Goal: Task Accomplishment & Management: Use online tool/utility

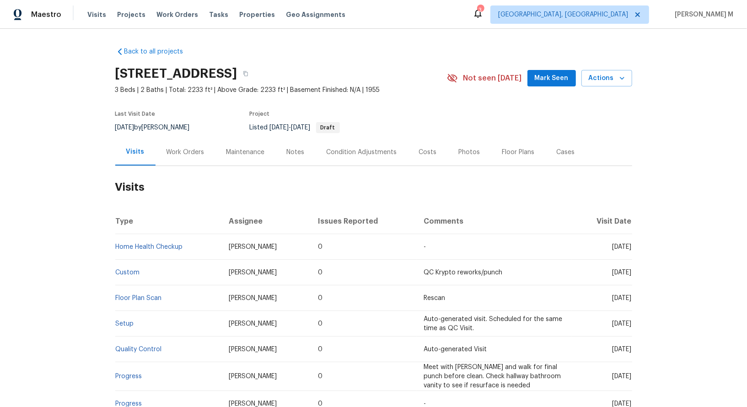
click at [186, 153] on div "Work Orders" at bounding box center [185, 152] width 60 height 27
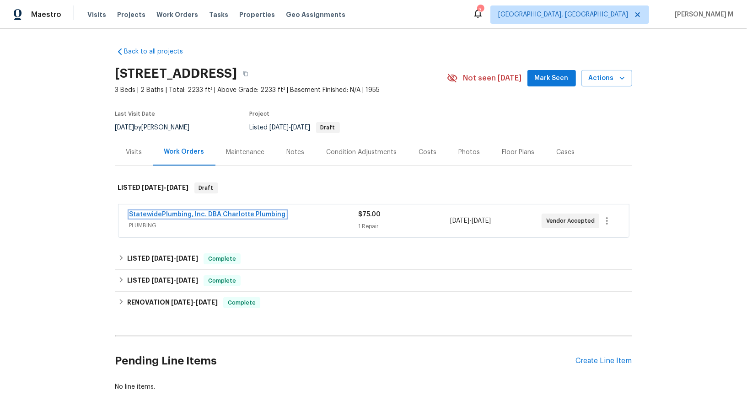
click at [159, 211] on link "StatewidePlumbing, Inc. DBA Charlotte Plumbing" at bounding box center [207, 214] width 156 height 6
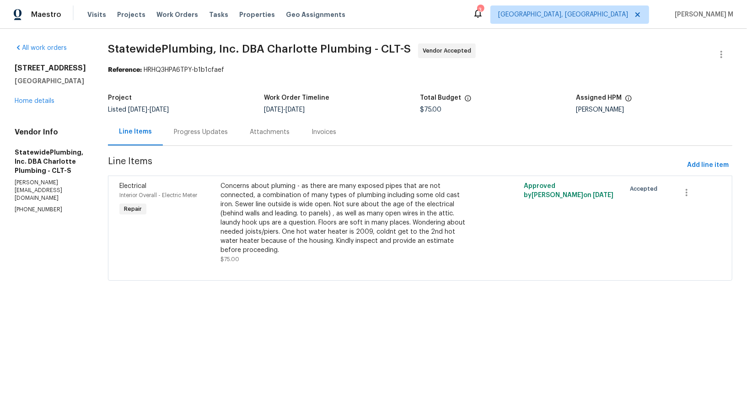
click at [177, 142] on section "StatewidePlumbing, Inc. DBA Charlotte Plumbing - CLT-S Vendor Accepted Referenc…" at bounding box center [420, 167] width 624 height 248
click at [213, 132] on div "Progress Updates" at bounding box center [201, 132] width 54 height 9
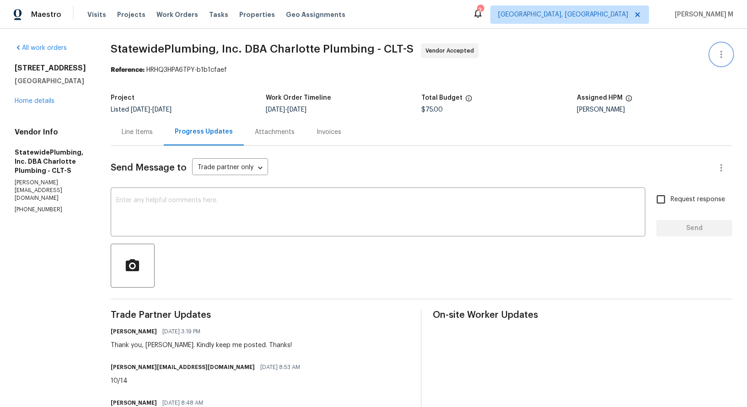
click at [720, 56] on icon "button" at bounding box center [721, 54] width 11 height 11
click at [701, 53] on li "Edit" at bounding box center [696, 53] width 99 height 15
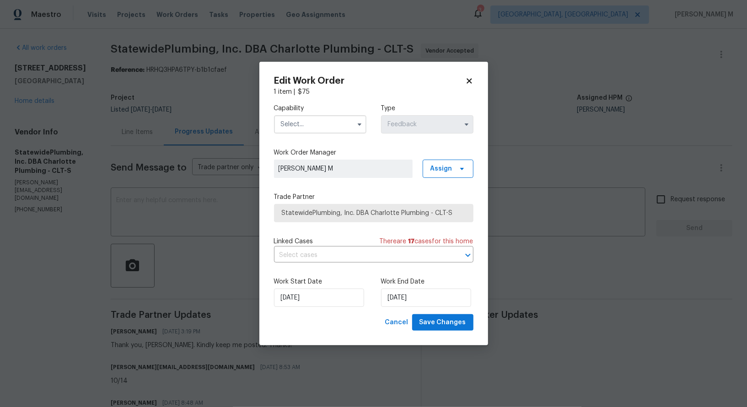
click at [325, 123] on input "text" at bounding box center [320, 124] width 92 height 18
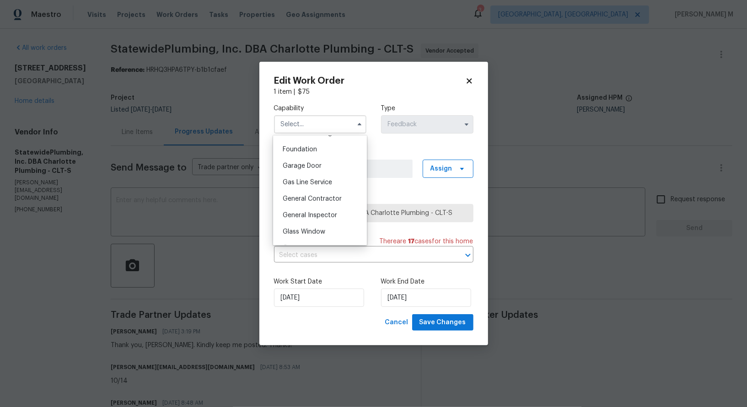
scroll to position [392, 0]
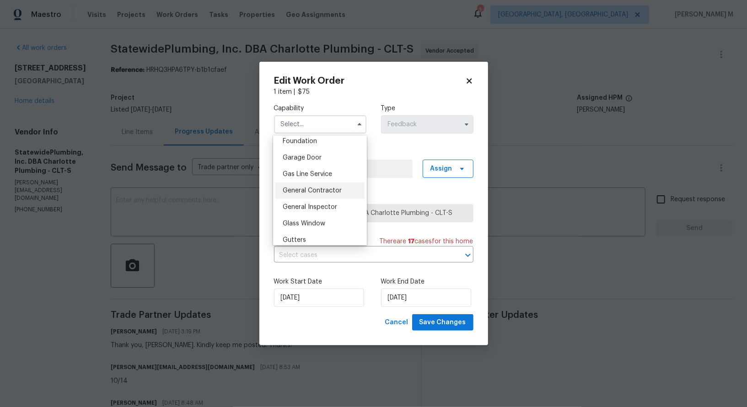
click at [310, 182] on div "General Contractor" at bounding box center [319, 190] width 89 height 16
type input "General Contractor"
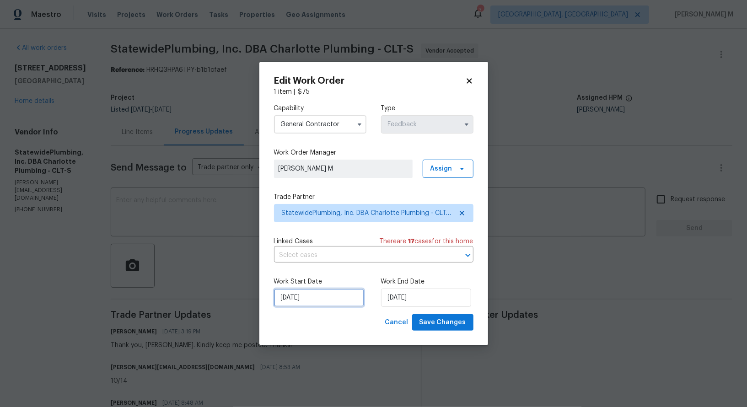
click at [309, 298] on input "08/10/2025" at bounding box center [319, 297] width 90 height 18
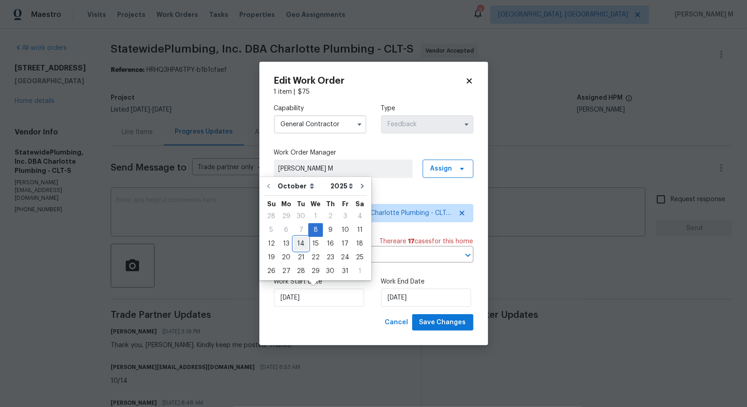
click at [296, 245] on div "14" at bounding box center [301, 243] width 15 height 13
type input "14/10/2025"
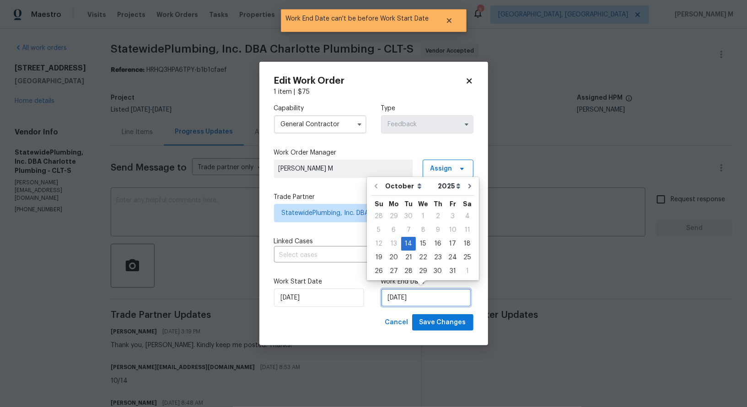
click at [391, 303] on input "14/10/2025" at bounding box center [426, 297] width 90 height 18
click at [435, 247] on div "16" at bounding box center [437, 243] width 15 height 13
type input "16/10/2025"
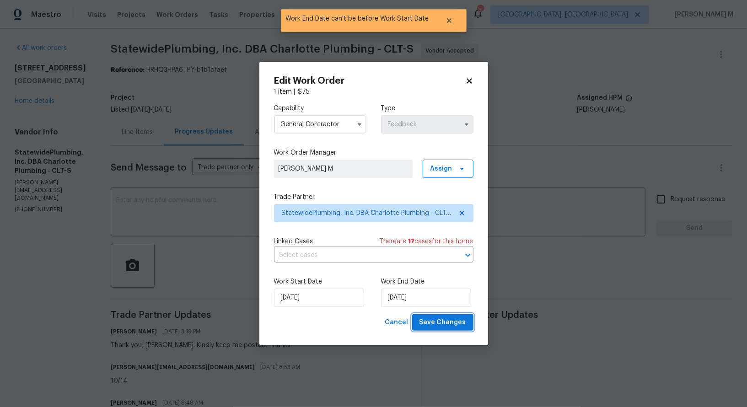
click at [435, 318] on span "Save Changes" at bounding box center [442, 322] width 47 height 11
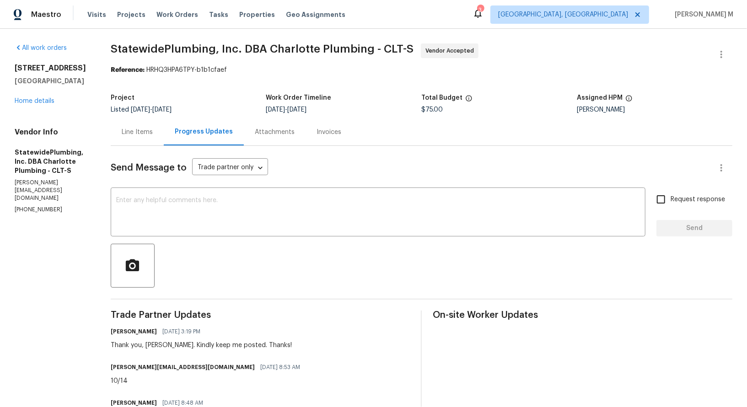
click at [533, 277] on body "Maestro Visits Projects Work Orders Tasks Properties Geo Assignments 3 Albuquer…" at bounding box center [373, 203] width 747 height 407
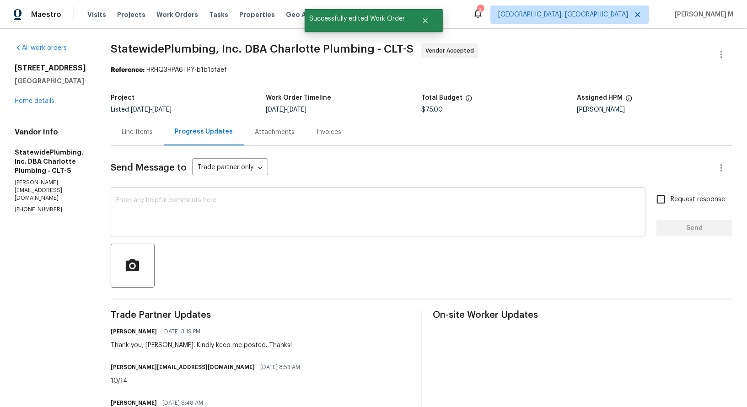
click at [247, 190] on div "x ​" at bounding box center [378, 213] width 534 height 47
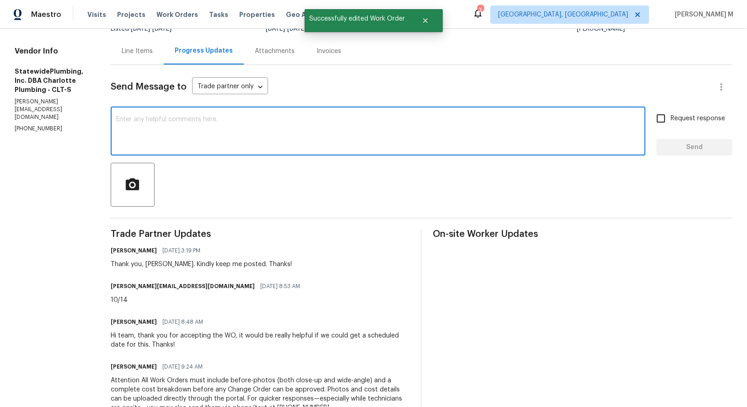
scroll to position [81, 0]
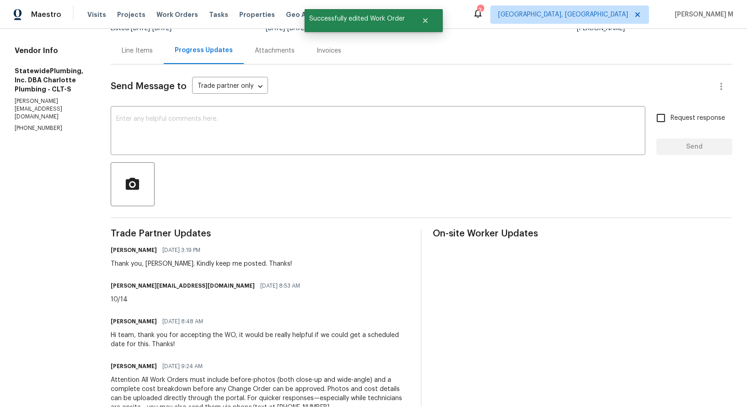
click at [124, 281] on h6 "christina@charlotteplumbing.com" at bounding box center [183, 285] width 144 height 9
copy h6 "christina"
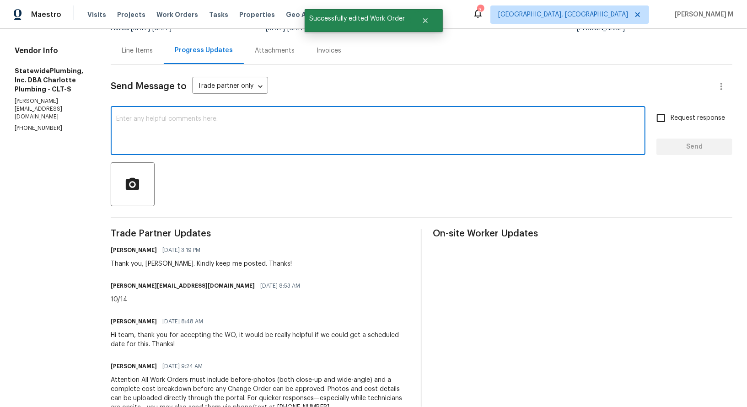
click at [208, 120] on textarea at bounding box center [377, 132] width 523 height 32
paste textarea "christina"
type textarea "christina"
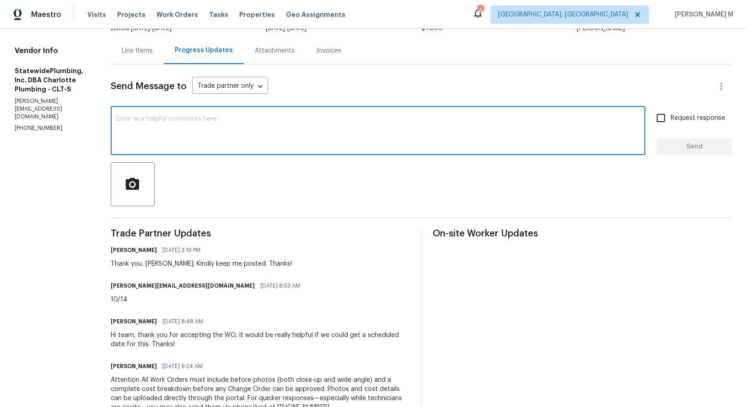
paste textarea "christina"
type textarea "Christina, is there any update? is this done?"
click at [684, 114] on span "Request response" at bounding box center [697, 118] width 54 height 10
click at [670, 114] on input "Request response" at bounding box center [660, 117] width 19 height 19
checkbox input "true"
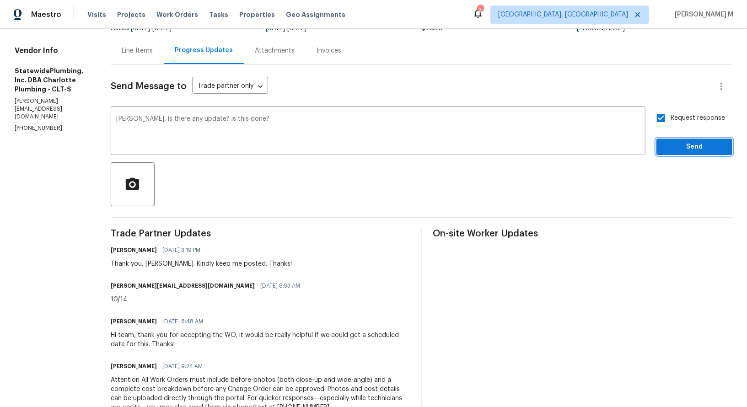
click at [680, 141] on span "Send" at bounding box center [693, 146] width 61 height 11
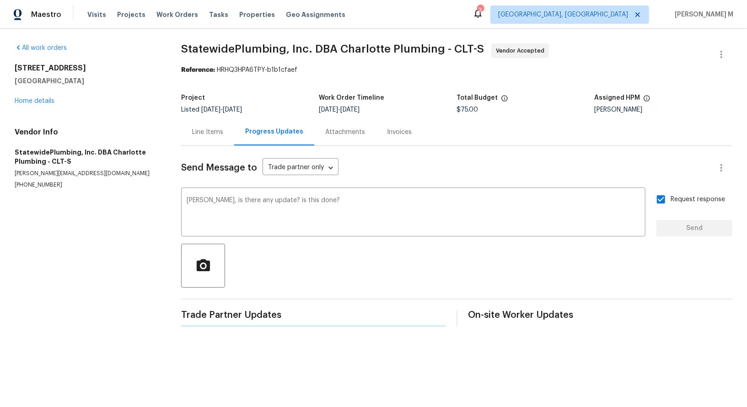
scroll to position [0, 0]
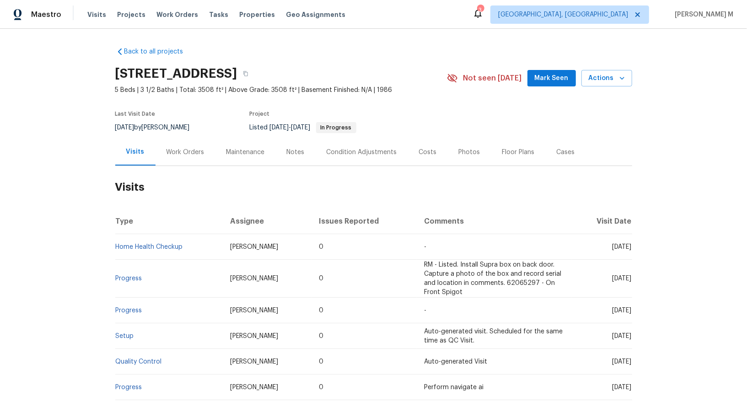
click at [167, 149] on div "Work Orders" at bounding box center [185, 152] width 38 height 9
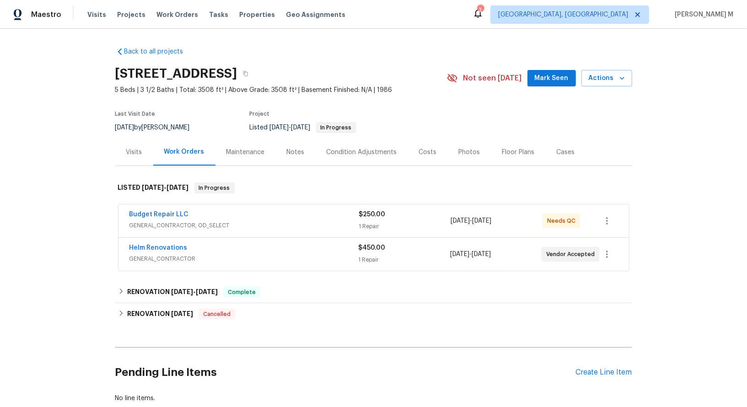
click at [155, 221] on span "GENERAL_CONTRACTOR, OD_SELECT" at bounding box center [244, 225] width 230 height 9
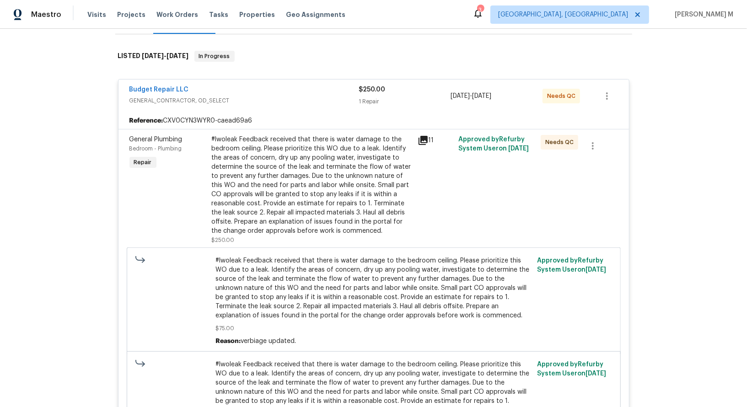
scroll to position [133, 0]
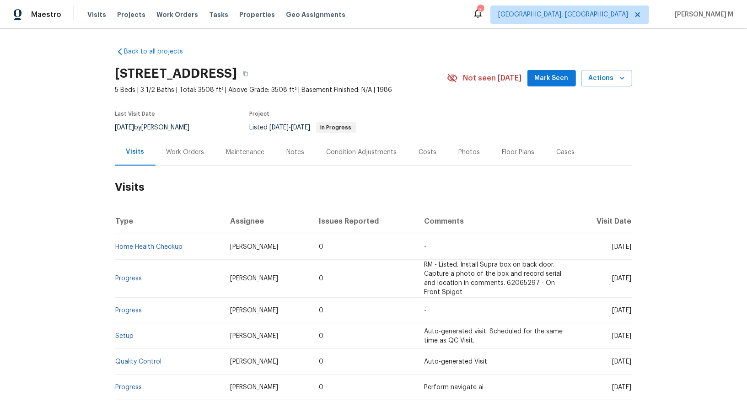
click at [179, 149] on div "Work Orders" at bounding box center [185, 152] width 38 height 9
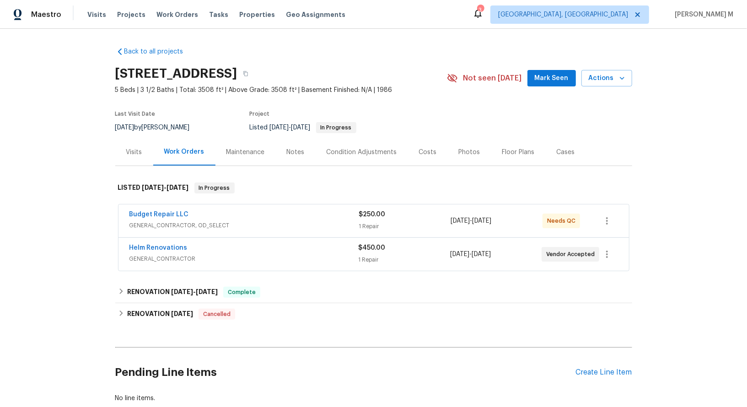
click at [153, 254] on span "GENERAL_CONTRACTOR" at bounding box center [243, 258] width 229 height 9
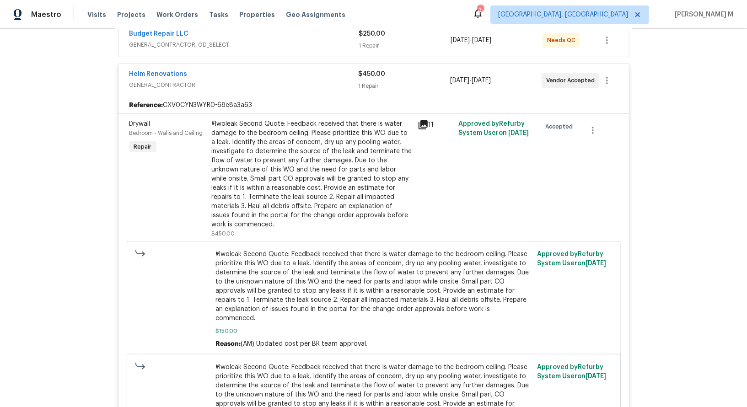
scroll to position [178, 0]
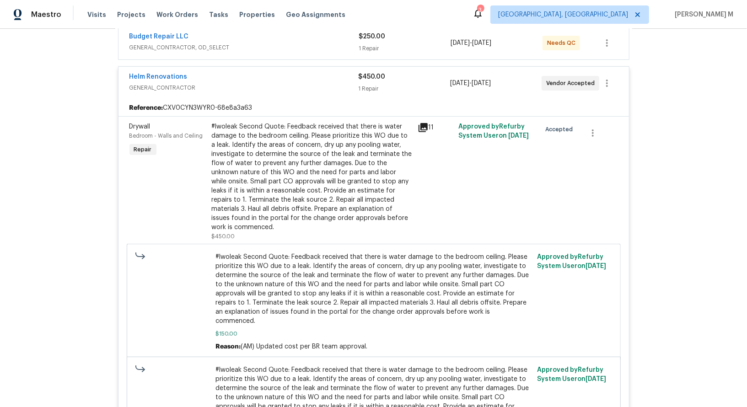
click at [187, 47] on div "Budget Repair LLC GENERAL_CONTRACTOR, OD_SELECT" at bounding box center [244, 43] width 230 height 22
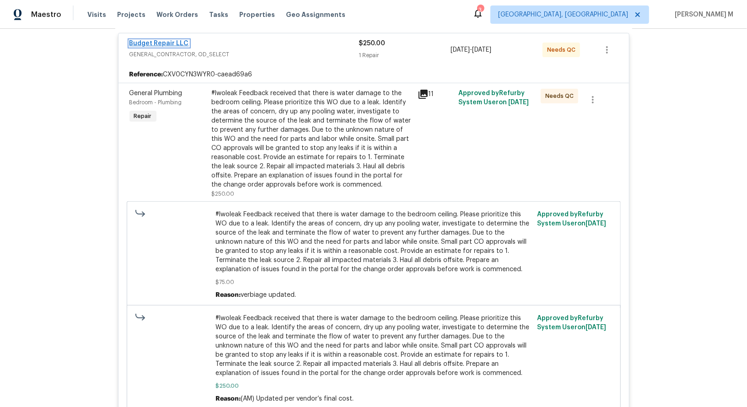
click at [153, 40] on link "Budget Repair LLC" at bounding box center [158, 43] width 59 height 6
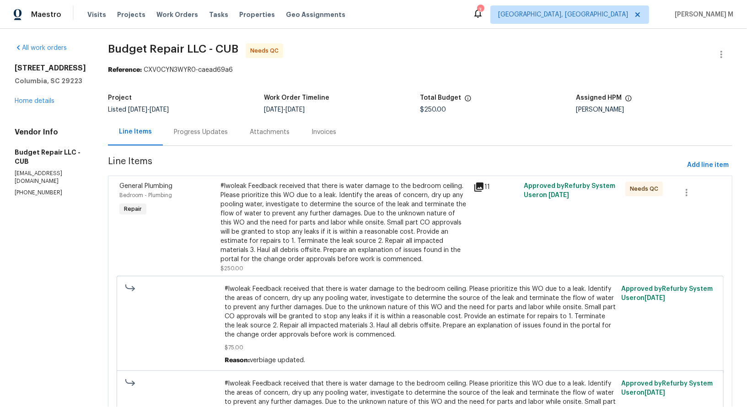
click at [213, 133] on div "Progress Updates" at bounding box center [201, 131] width 76 height 27
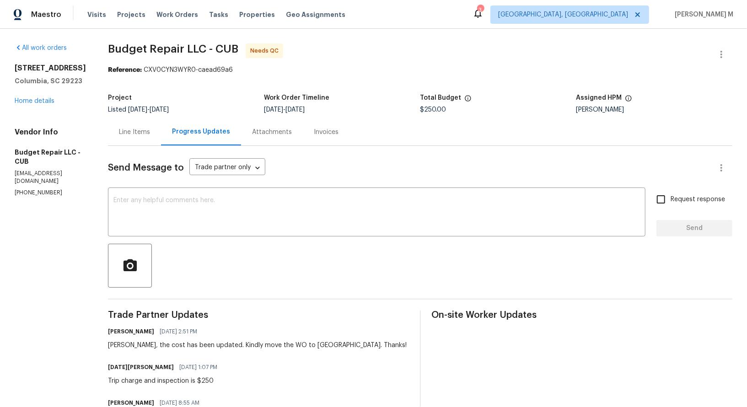
click at [117, 118] on div "Line Items" at bounding box center [134, 131] width 53 height 27
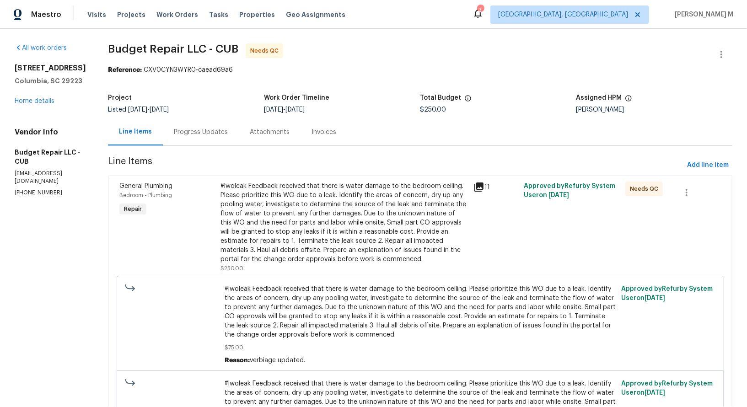
click at [182, 148] on section "Budget Repair LLC - CUB Needs QC Reference: CXV0CYN3WYR0-caead69a6 Project List…" at bounding box center [420, 265] width 624 height 444
click at [181, 138] on div "Progress Updates" at bounding box center [201, 131] width 76 height 27
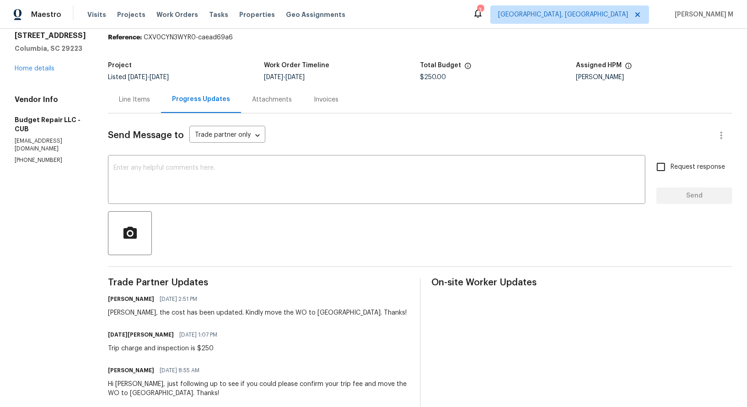
scroll to position [42, 0]
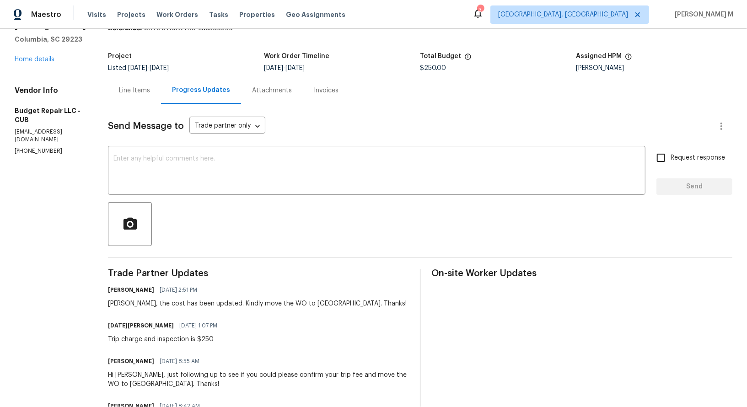
click at [132, 86] on div "Line Items" at bounding box center [134, 90] width 31 height 9
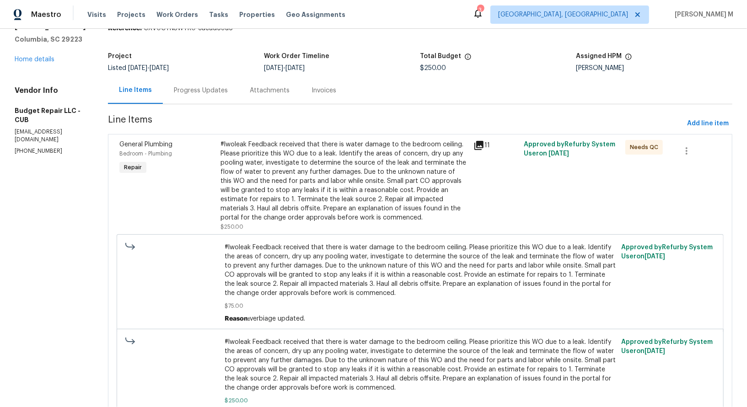
click at [366, 175] on div "#lwoleak Feedback received that there is water damage to the bedroom ceiling. P…" at bounding box center [343, 181] width 247 height 82
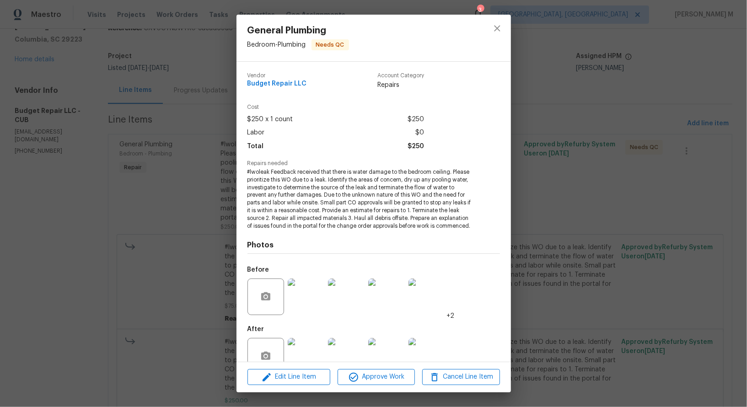
scroll to position [11, 0]
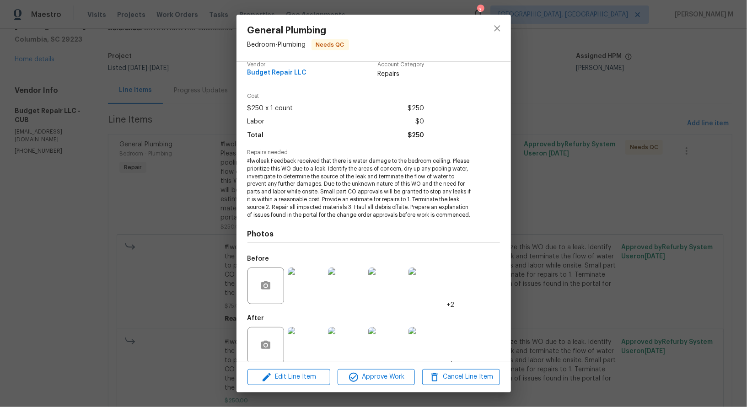
click at [305, 336] on img at bounding box center [306, 345] width 37 height 37
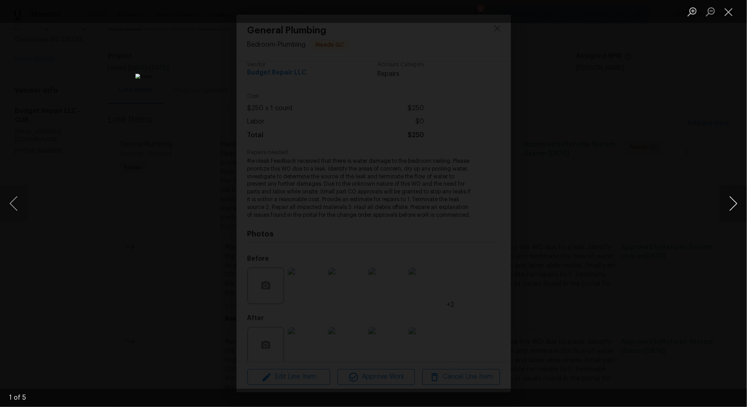
click at [726, 215] on button "Next image" at bounding box center [732, 203] width 27 height 37
click at [714, 100] on div "Lightbox" at bounding box center [373, 203] width 747 height 407
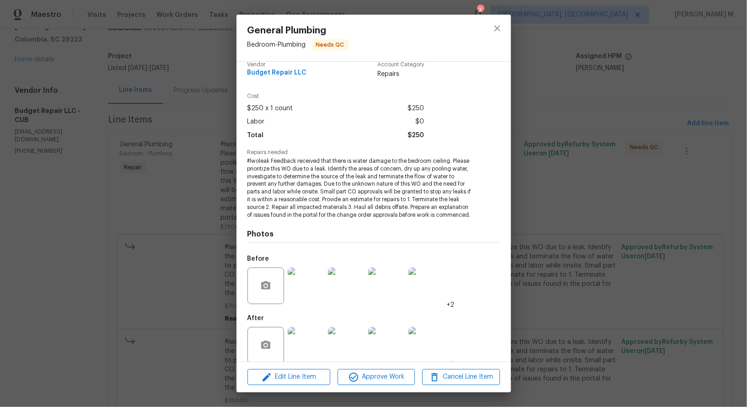
click at [458, 123] on div "Cost $250 x 1 count $250 Labor $0 Total $250" at bounding box center [373, 121] width 252 height 56
click at [553, 126] on div "General Plumbing Bedroom - Plumbing Needs QC Vendor Budget Repair LLC Account C…" at bounding box center [373, 203] width 747 height 407
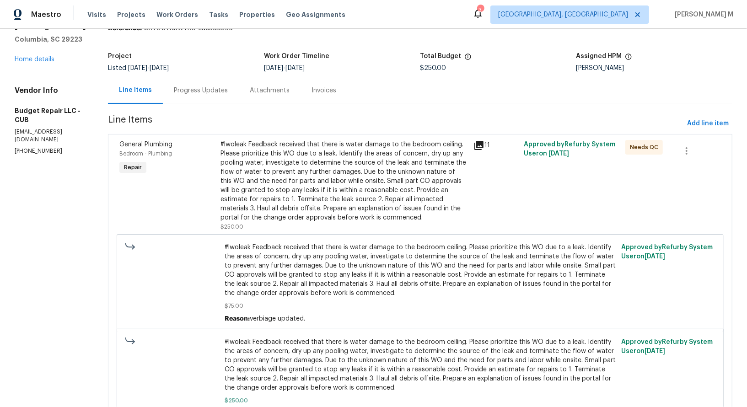
click at [174, 86] on div "Progress Updates" at bounding box center [201, 90] width 54 height 9
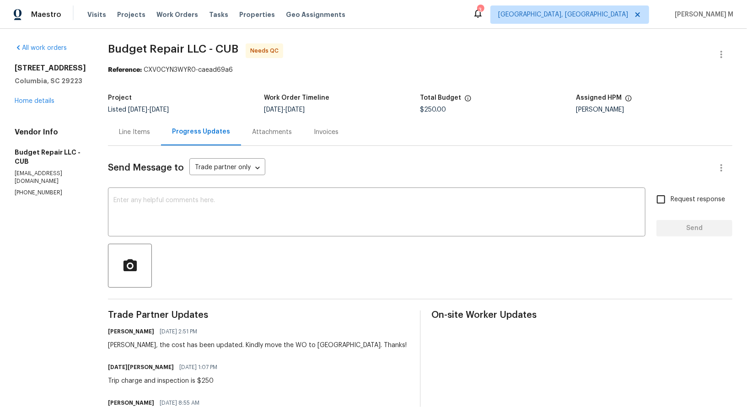
click at [133, 128] on div "Line Items" at bounding box center [134, 132] width 31 height 9
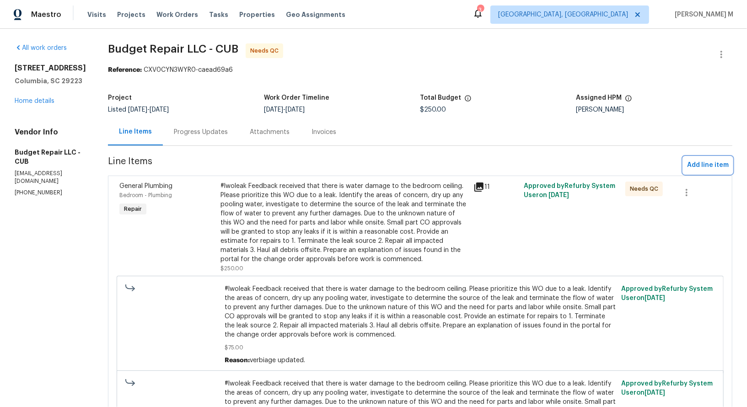
click at [707, 160] on span "Add line item" at bounding box center [708, 165] width 42 height 11
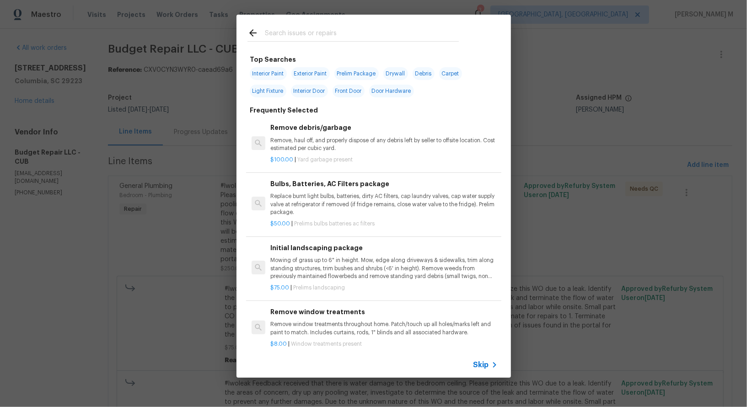
click at [355, 137] on p "Remove, haul off, and properly dispose of any debris left by seller to offsite …" at bounding box center [383, 145] width 227 height 16
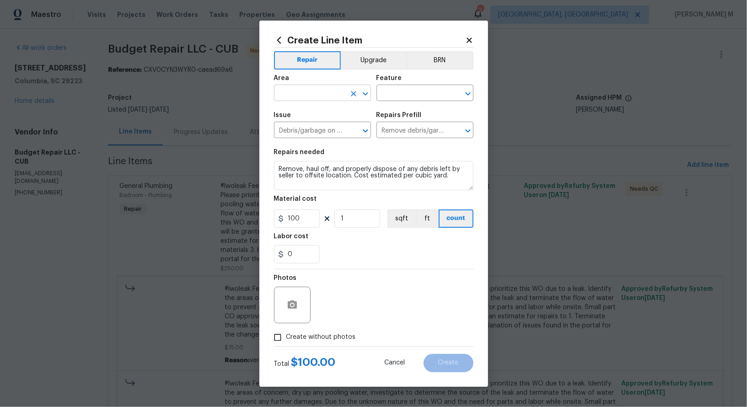
click at [299, 99] on input "text" at bounding box center [309, 94] width 71 height 14
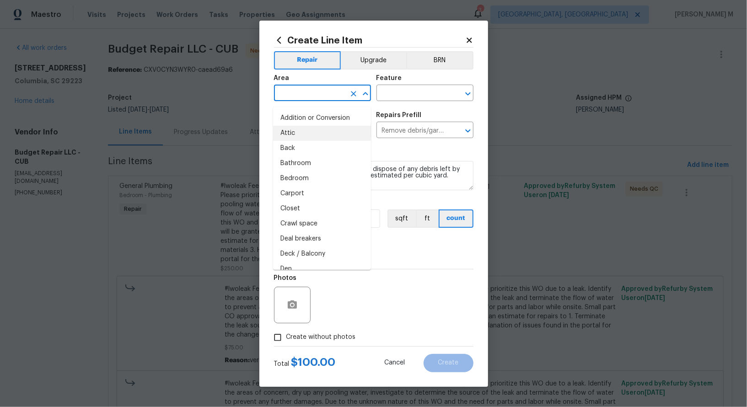
click at [303, 137] on li "Attic" at bounding box center [322, 133] width 98 height 15
type input "Attic"
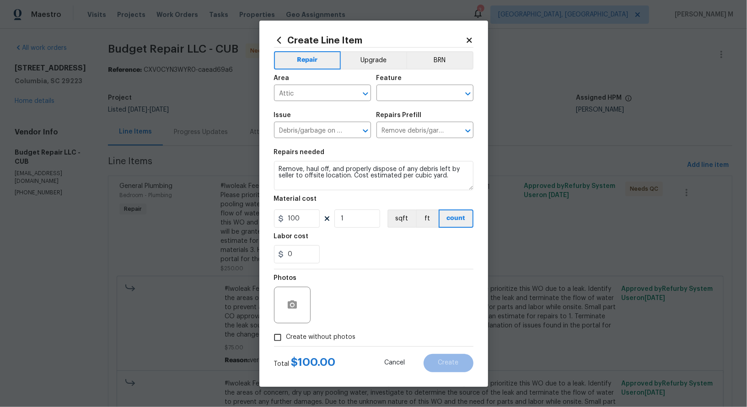
click at [398, 107] on div "Area Attic ​ Feature ​" at bounding box center [373, 87] width 199 height 37
click at [398, 101] on input "text" at bounding box center [411, 94] width 71 height 14
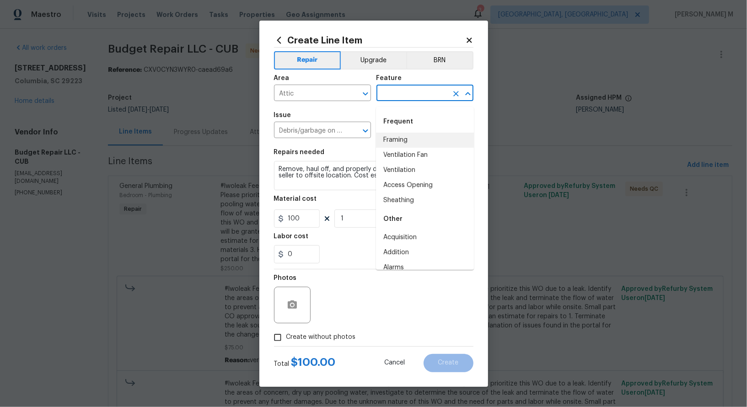
click at [398, 139] on li "Framing" at bounding box center [425, 140] width 98 height 15
type input "Framing"
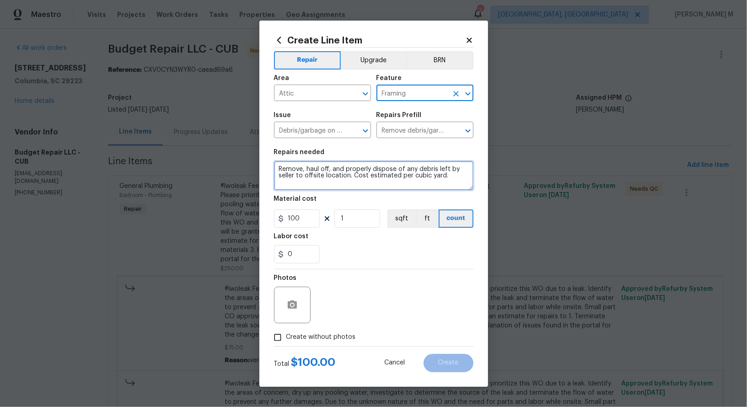
click at [309, 187] on textarea "Remove, haul off, and properly dispose of any debris left by seller to offsite …" at bounding box center [373, 175] width 199 height 29
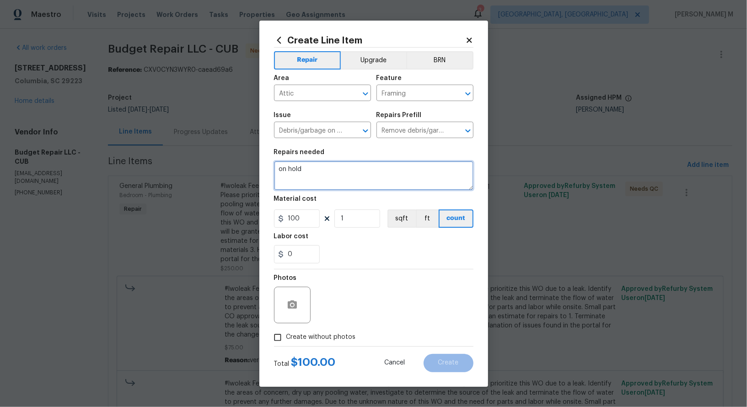
type textarea "on hold"
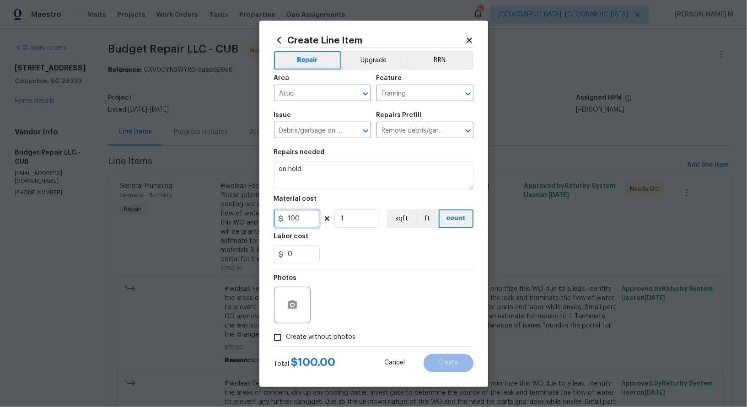
click at [305, 220] on input "100" at bounding box center [297, 218] width 46 height 18
type input "1"
click at [286, 333] on span "Create without photos" at bounding box center [320, 337] width 69 height 10
click at [284, 333] on input "Create without photos" at bounding box center [277, 337] width 17 height 17
checkbox input "true"
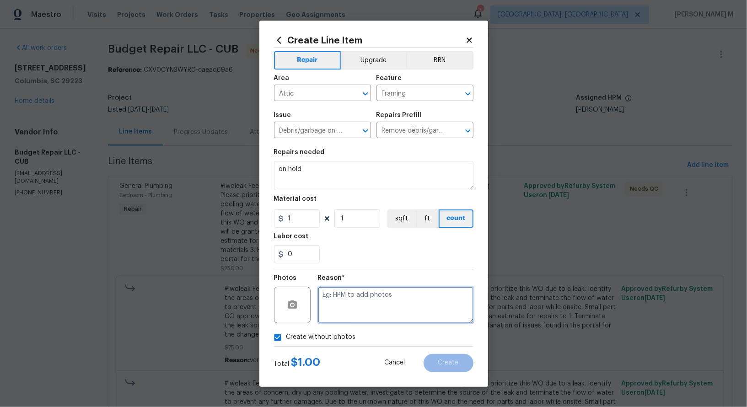
click at [348, 294] on textarea at bounding box center [395, 305] width 155 height 37
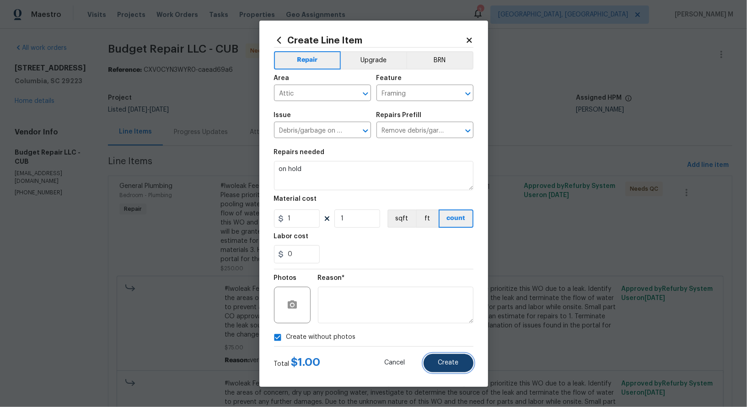
click at [437, 361] on button "Create" at bounding box center [448, 363] width 50 height 18
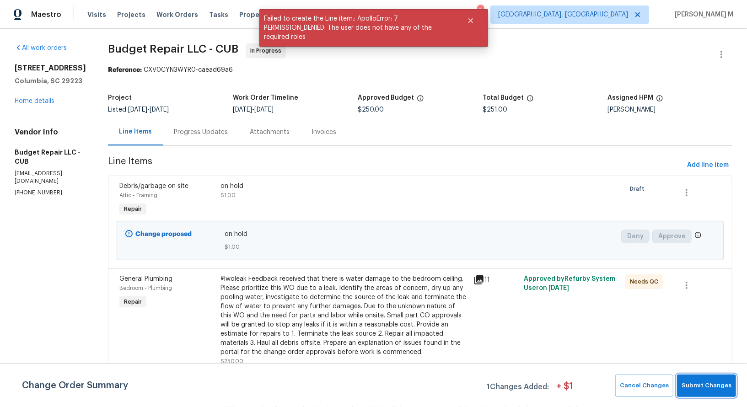
click at [698, 386] on span "Submit Changes" at bounding box center [706, 385] width 50 height 11
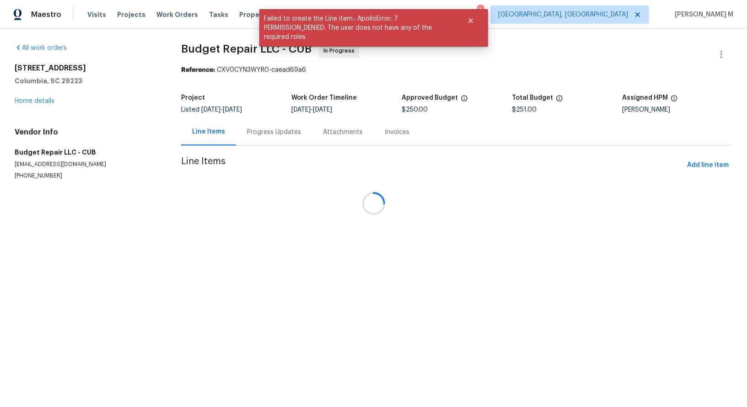
click at [206, 128] on div at bounding box center [373, 203] width 747 height 407
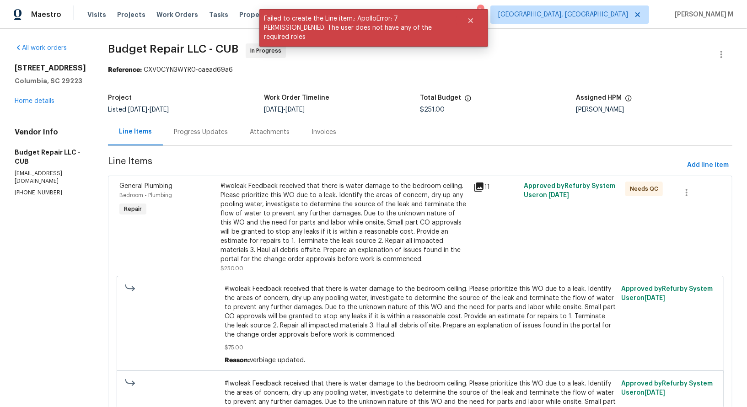
click at [201, 131] on div "Progress Updates" at bounding box center [201, 132] width 54 height 9
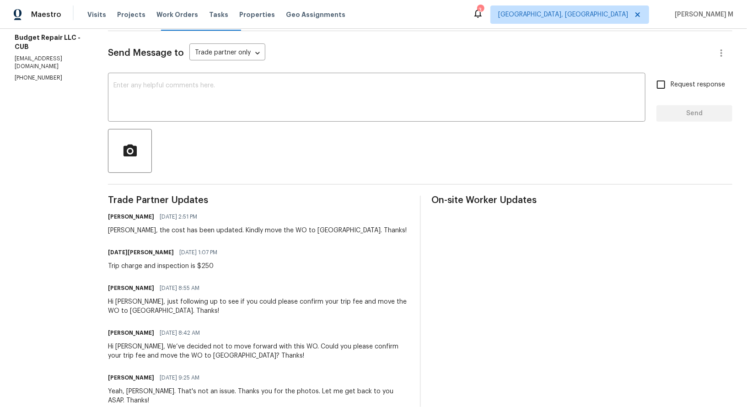
scroll to position [116, 0]
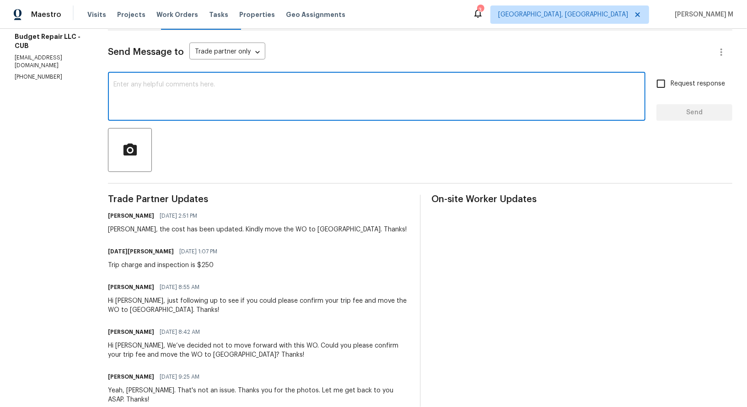
click at [176, 85] on textarea at bounding box center [376, 97] width 526 height 32
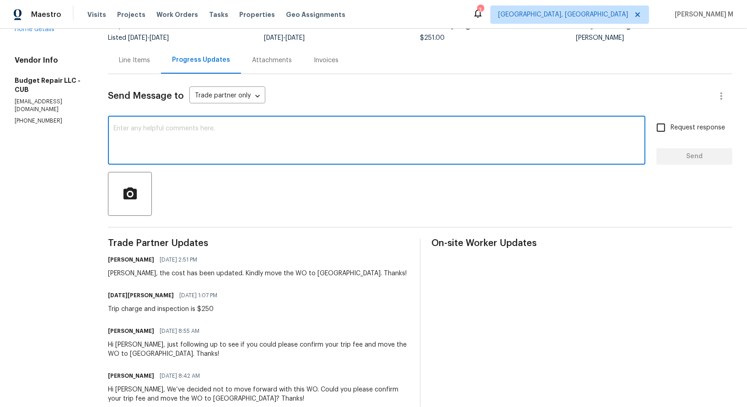
scroll to position [0, 0]
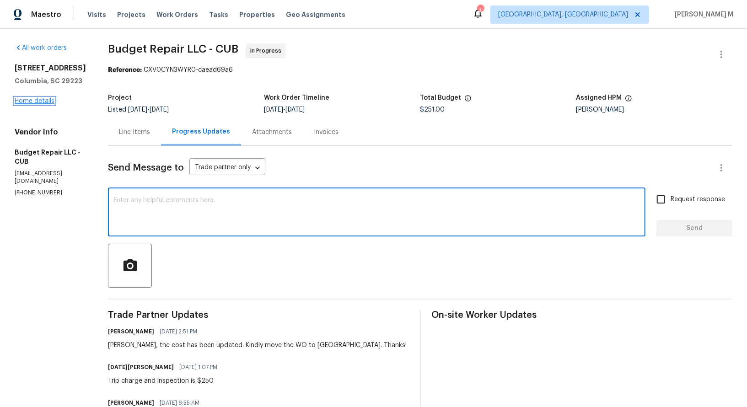
click at [24, 104] on link "Home details" at bounding box center [35, 101] width 40 height 6
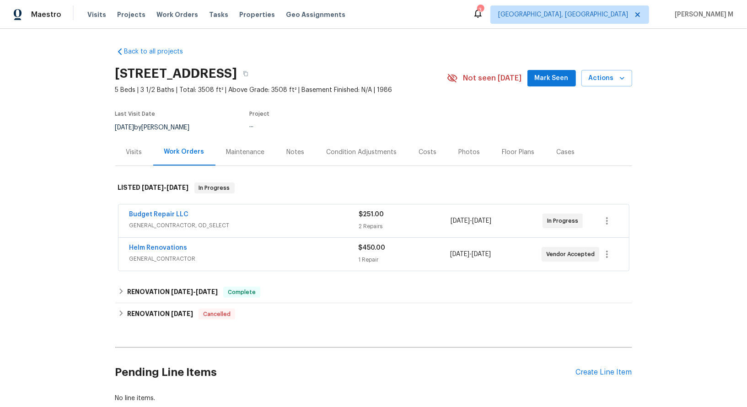
click at [167, 254] on span "GENERAL_CONTRACTOR" at bounding box center [243, 258] width 229 height 9
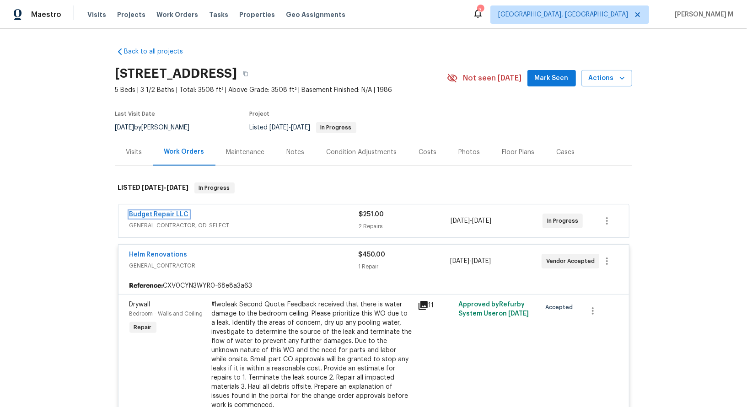
click at [154, 211] on link "Budget Repair LLC" at bounding box center [158, 214] width 59 height 6
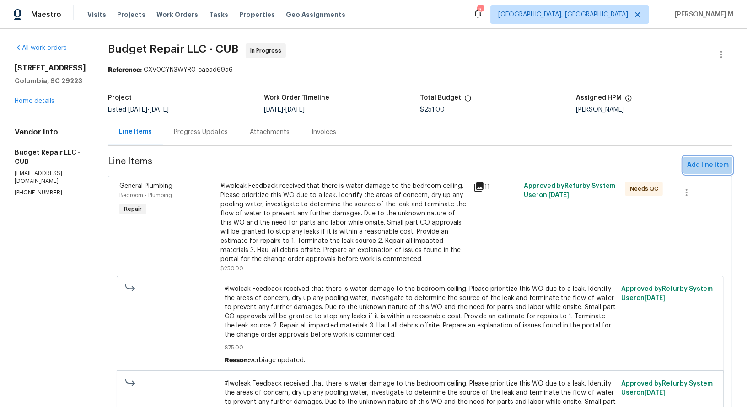
click at [716, 164] on span "Add line item" at bounding box center [708, 165] width 42 height 11
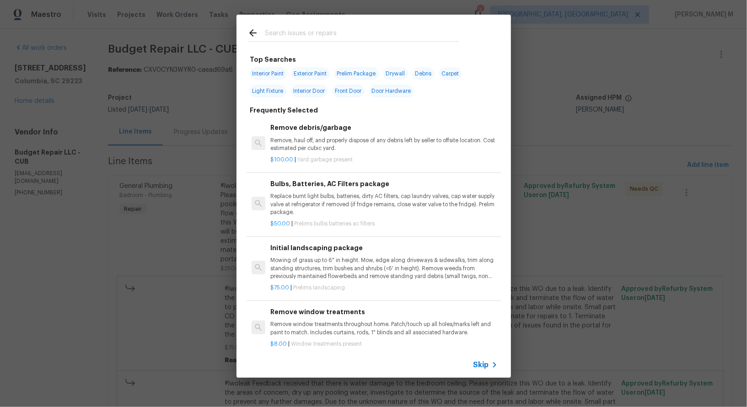
click at [342, 125] on h6 "Remove debris/garbage" at bounding box center [383, 128] width 227 height 10
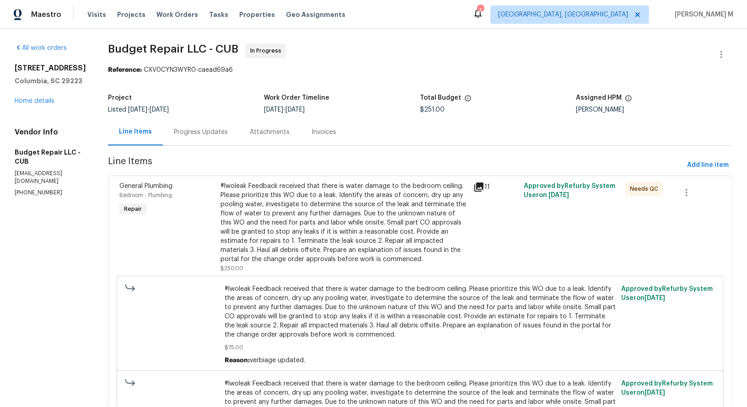
click at [178, 128] on div "Progress Updates" at bounding box center [201, 132] width 54 height 9
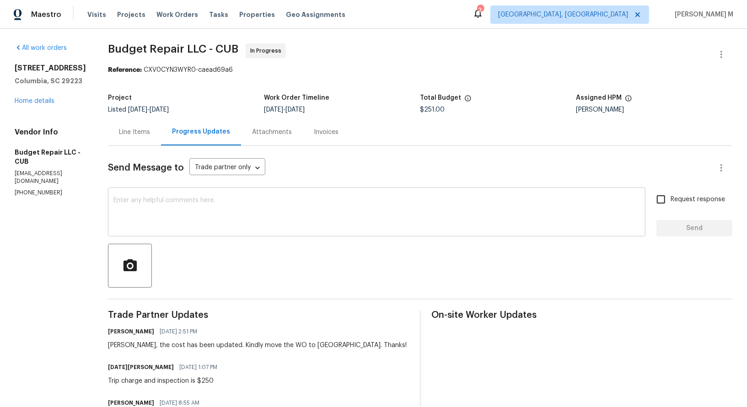
click at [216, 204] on textarea at bounding box center [376, 213] width 526 height 32
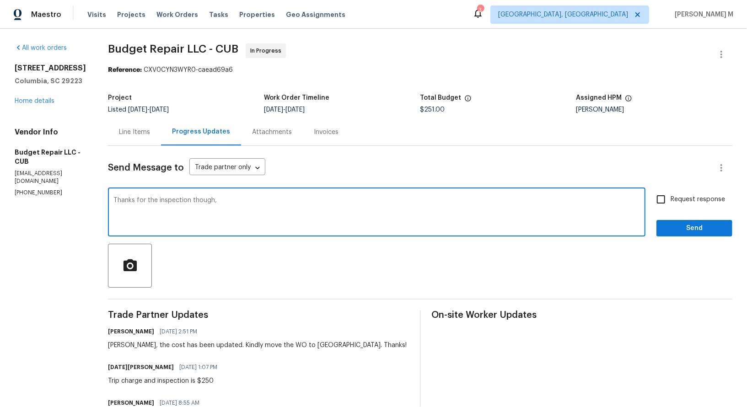
type textarea "Thanks for the inspection though,"
click at [132, 128] on div "Line Items" at bounding box center [134, 132] width 31 height 9
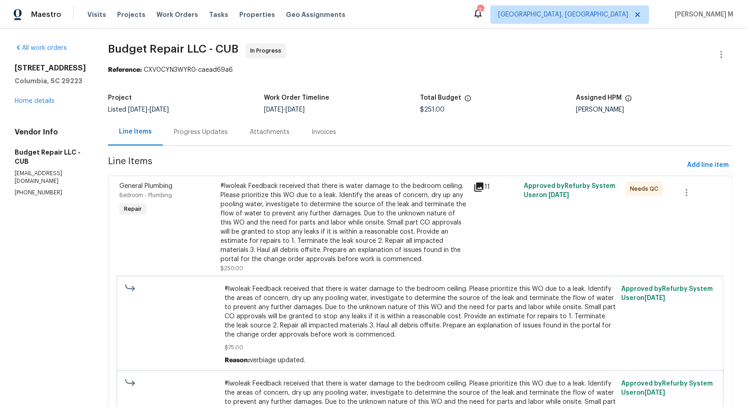
click at [201, 128] on div "Progress Updates" at bounding box center [201, 132] width 54 height 9
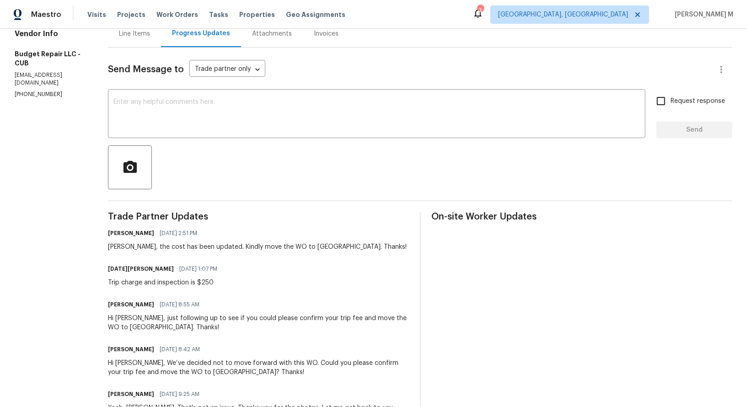
scroll to position [108, 0]
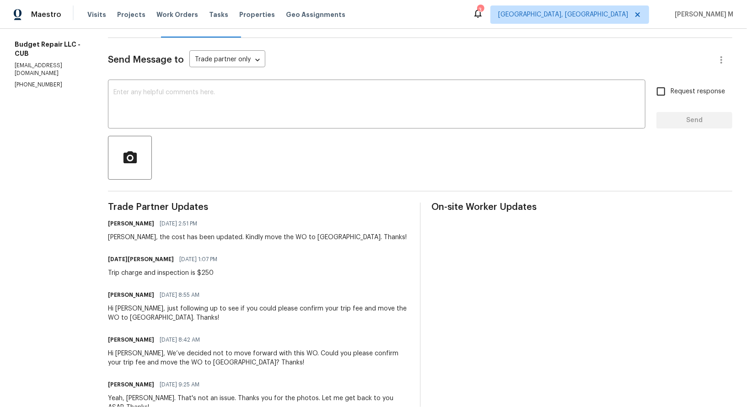
click at [145, 106] on textarea at bounding box center [376, 105] width 526 height 32
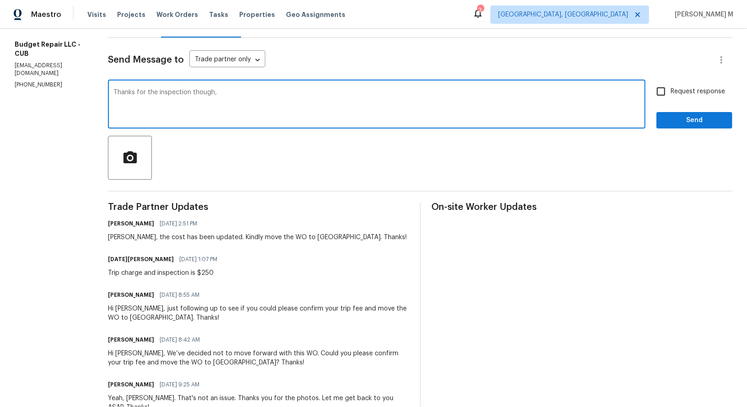
scroll to position [0, 0]
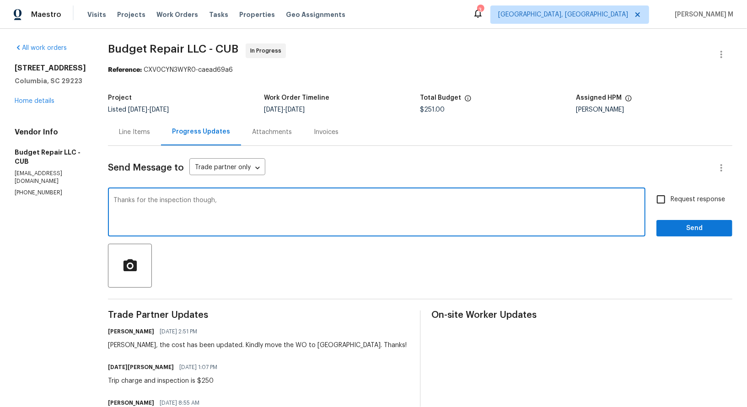
click at [230, 198] on textarea "Thanks for the inspection though," at bounding box center [376, 213] width 526 height 32
click at [200, 197] on textarea "Thanks for the inspection though," at bounding box center [376, 213] width 526 height 32
click at [0, 0] on qb-div "Replace with , though." at bounding box center [0, 0] width 0 height 0
type textarea "Thanks for the inspection, though. WO's approved."
click at [691, 244] on div at bounding box center [420, 266] width 624 height 44
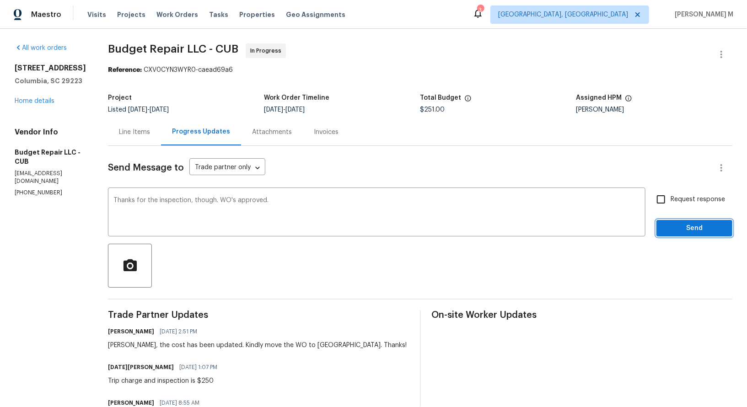
click at [695, 228] on button "Send" at bounding box center [694, 228] width 76 height 17
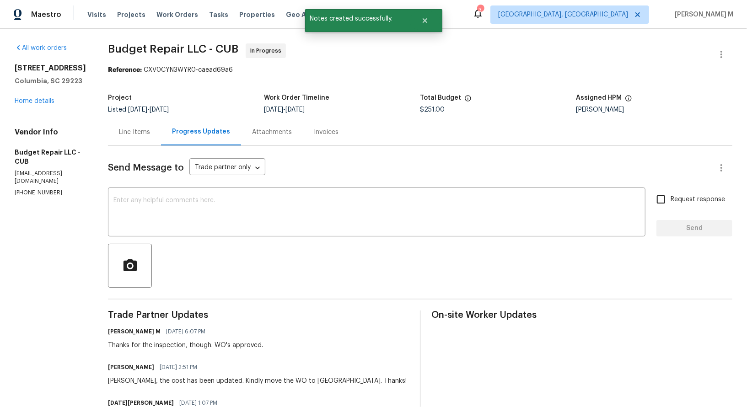
click at [134, 139] on div "Line Items" at bounding box center [134, 131] width 53 height 27
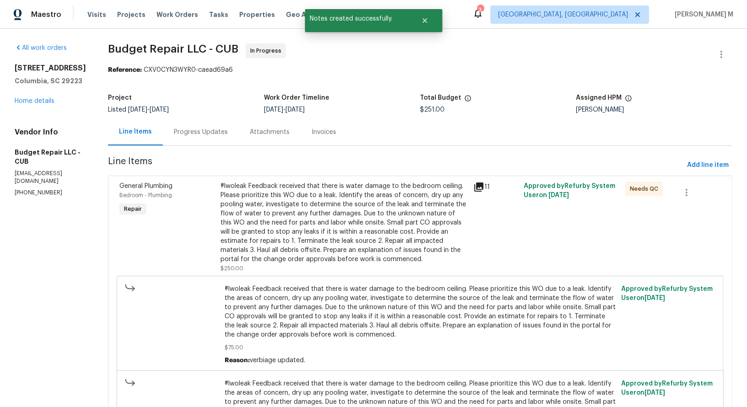
scroll to position [142, 0]
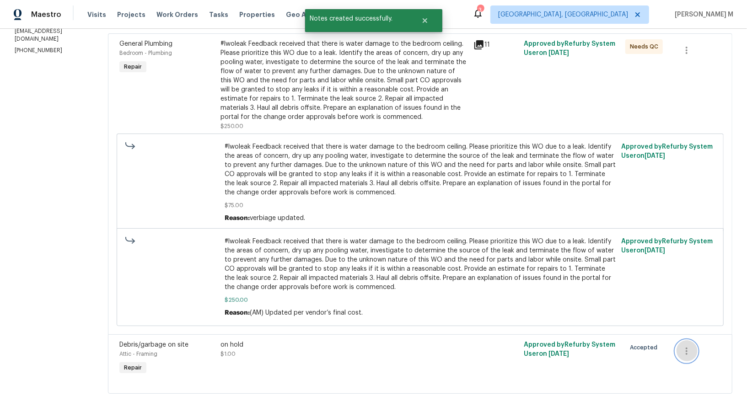
click at [685, 340] on button "button" at bounding box center [686, 351] width 22 height 22
click at [689, 344] on li "Cancel" at bounding box center [693, 341] width 35 height 15
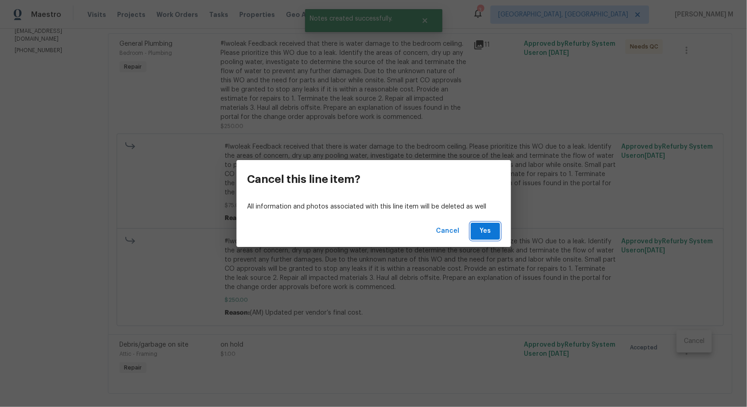
click at [488, 229] on span "Yes" at bounding box center [485, 230] width 15 height 11
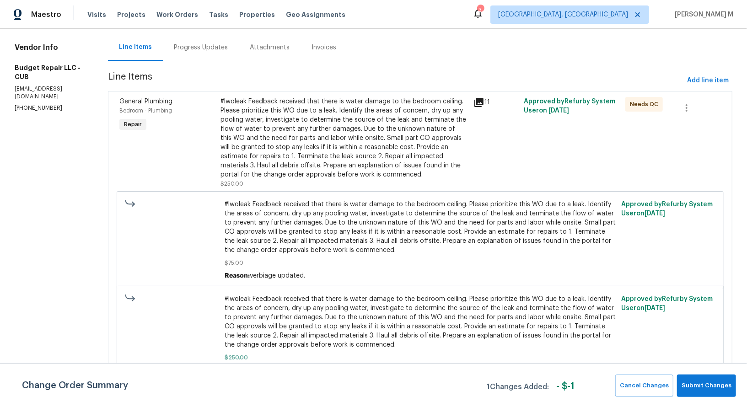
scroll to position [0, 0]
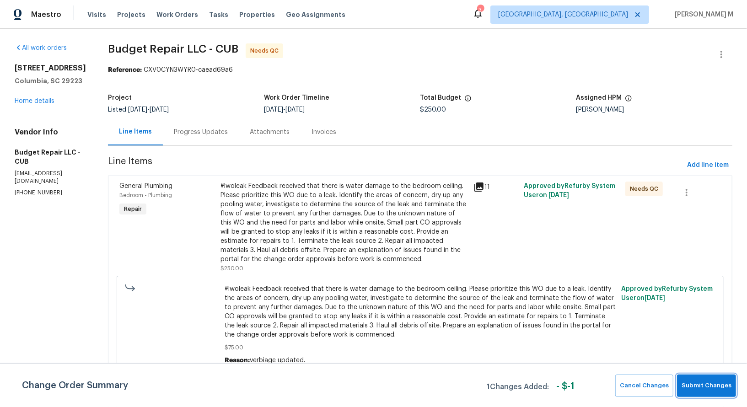
click at [708, 389] on span "Submit Changes" at bounding box center [706, 385] width 50 height 11
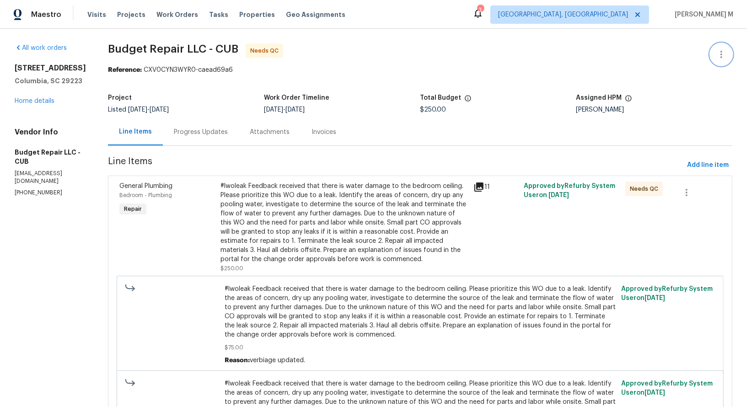
click at [720, 54] on icon "button" at bounding box center [721, 54] width 11 height 11
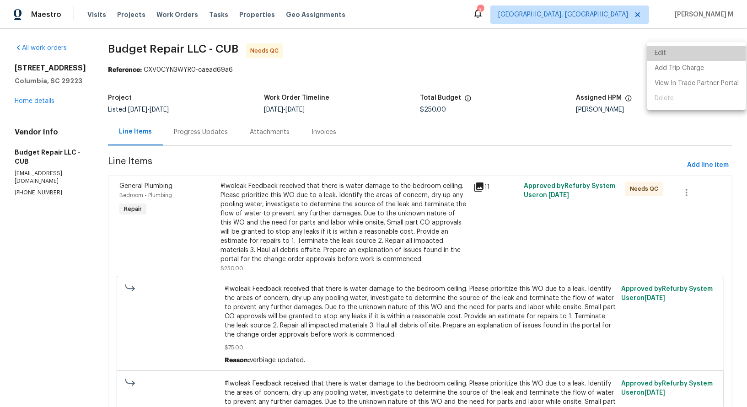
click at [720, 54] on li "Edit" at bounding box center [696, 53] width 99 height 15
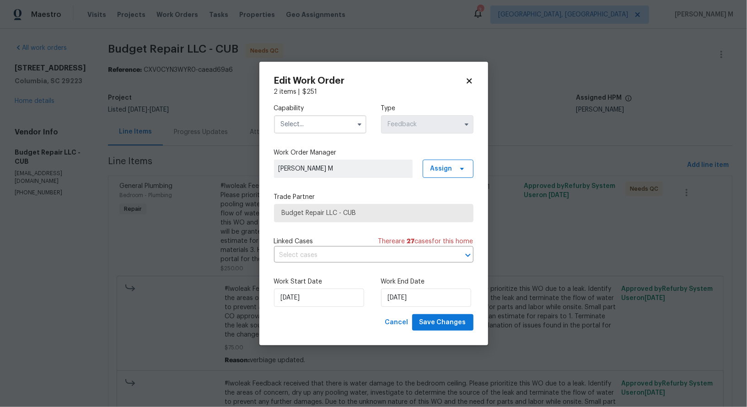
click at [316, 130] on input "text" at bounding box center [320, 124] width 92 height 18
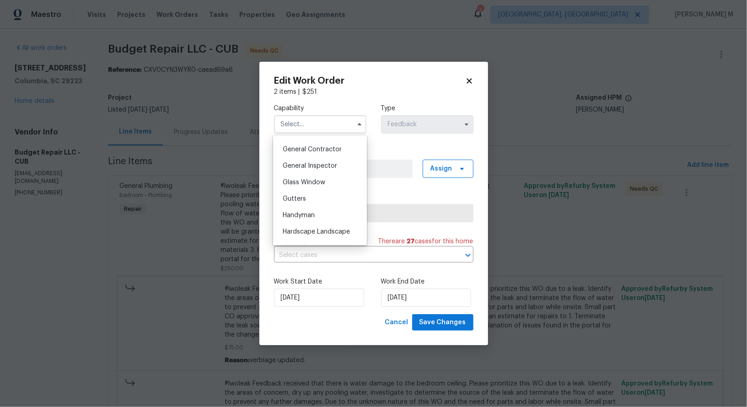
scroll to position [419, 0]
click at [332, 160] on span "General Contractor" at bounding box center [312, 163] width 59 height 6
type input "General Contractor"
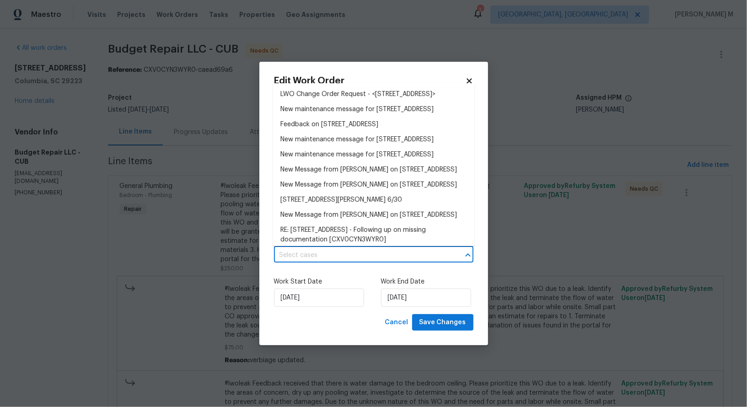
click at [312, 251] on input "text" at bounding box center [361, 255] width 174 height 14
click at [316, 132] on li "Feedback on 121 Genessee Valley Rd, Columbia, SC 29223" at bounding box center [373, 124] width 201 height 15
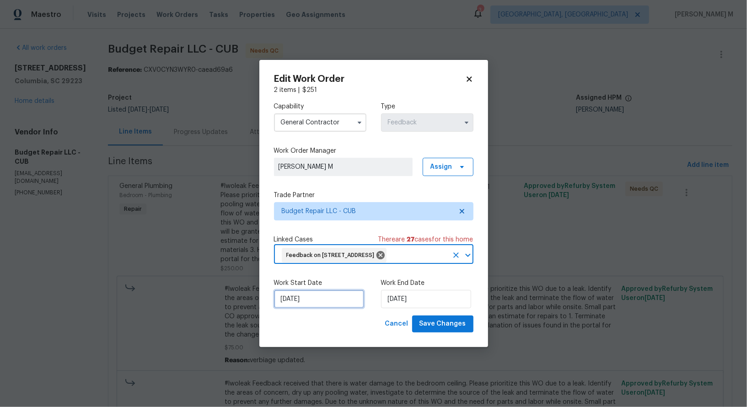
click at [314, 308] on input "29/09/2025" at bounding box center [319, 299] width 90 height 18
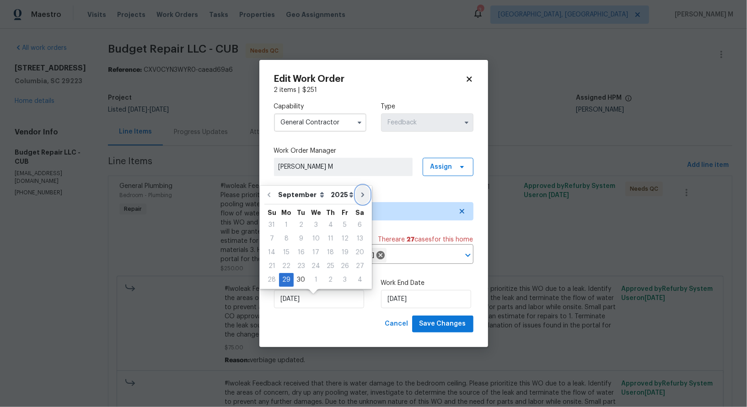
click at [356, 198] on button "Go to next month" at bounding box center [363, 195] width 14 height 18
type input "29/10/2025"
select select "9"
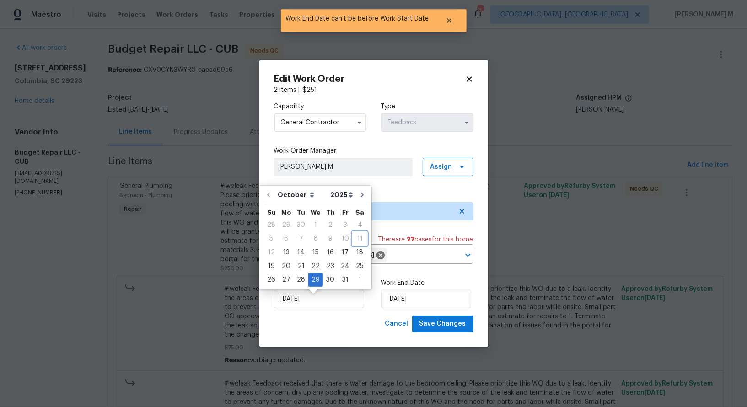
click at [353, 240] on div "11" at bounding box center [359, 238] width 14 height 13
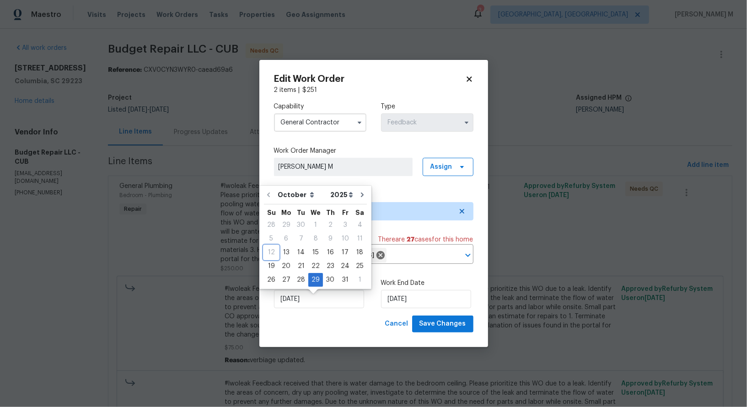
click at [269, 249] on div "12" at bounding box center [271, 252] width 15 height 13
click at [416, 305] on input "29/10/2025" at bounding box center [426, 299] width 90 height 18
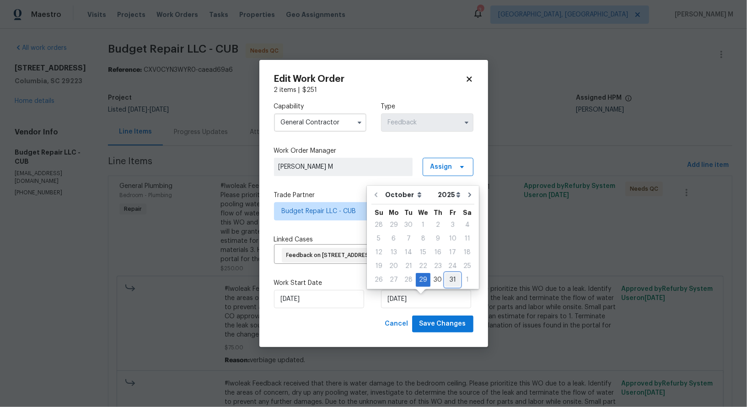
click at [446, 276] on div "31" at bounding box center [452, 279] width 15 height 13
type input "31/10/2025"
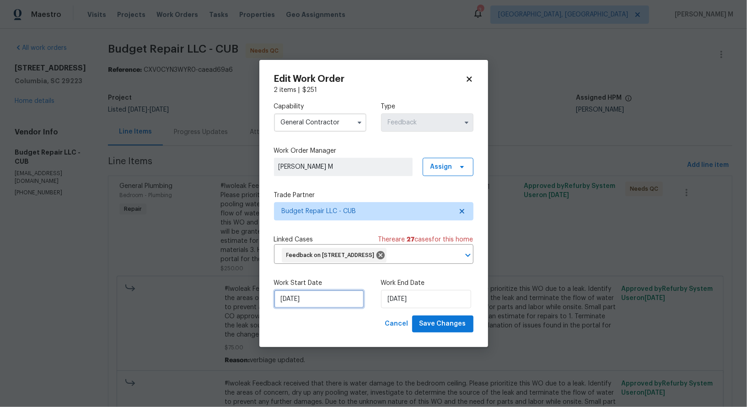
click at [332, 298] on input "29/10/2025" at bounding box center [319, 299] width 90 height 18
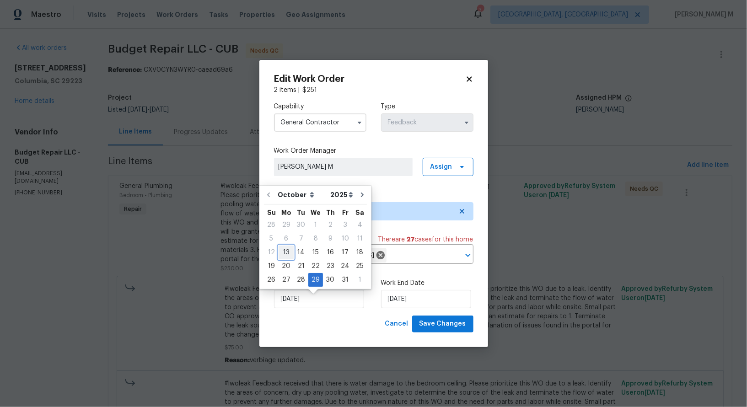
click at [281, 253] on div "13" at bounding box center [285, 252] width 15 height 13
type input "13/10/2025"
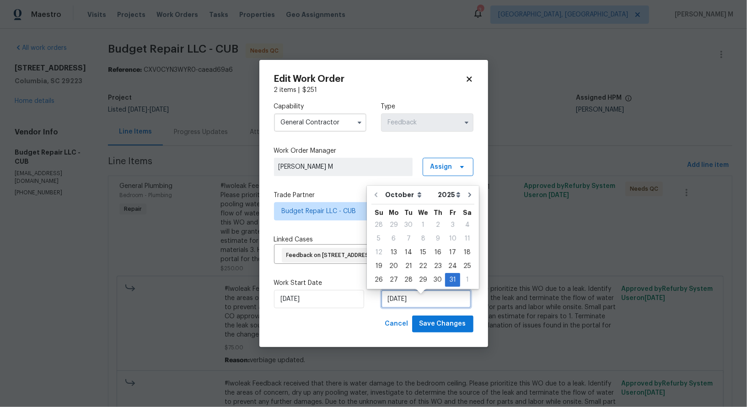
click at [417, 304] on input "31/10/2025" at bounding box center [426, 299] width 90 height 18
click at [385, 246] on div "12" at bounding box center [378, 252] width 15 height 13
click at [390, 254] on div "13" at bounding box center [393, 252] width 15 height 13
type input "13/10/2025"
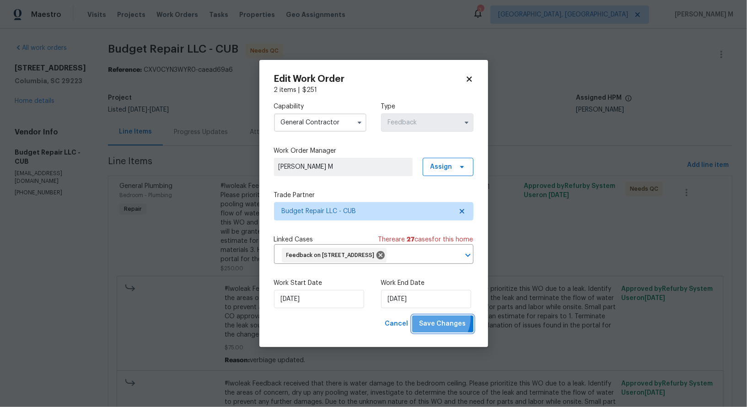
click at [442, 322] on span "Save Changes" at bounding box center [442, 323] width 47 height 11
click at [509, 315] on body "Maestro Visits Projects Work Orders Tasks Properties Geo Assignments 3 Albuquer…" at bounding box center [373, 203] width 747 height 407
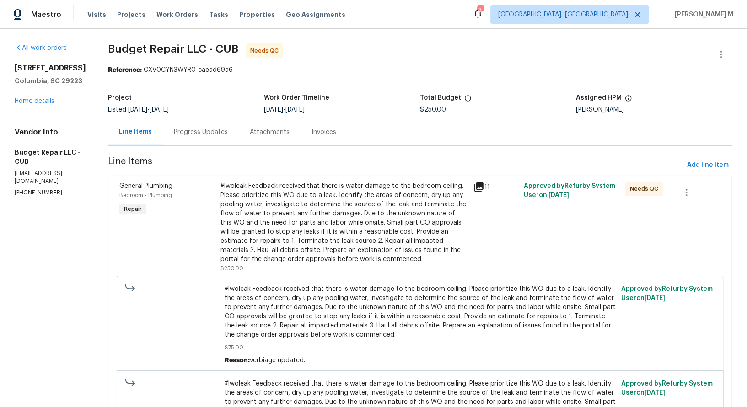
click at [320, 254] on div "#lwoleak Feedback received that there is water damage to the bedroom ceiling. P…" at bounding box center [343, 223] width 247 height 82
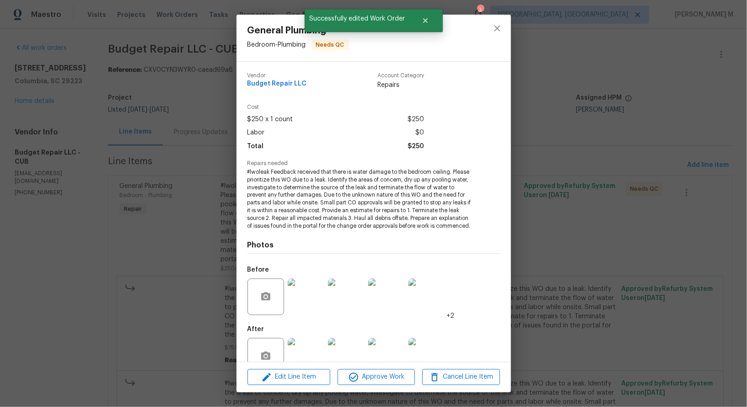
scroll to position [11, 0]
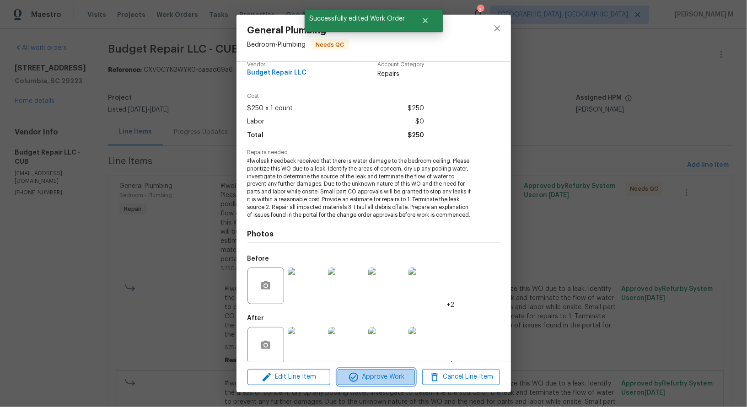
click at [354, 382] on icon "button" at bounding box center [353, 377] width 11 height 11
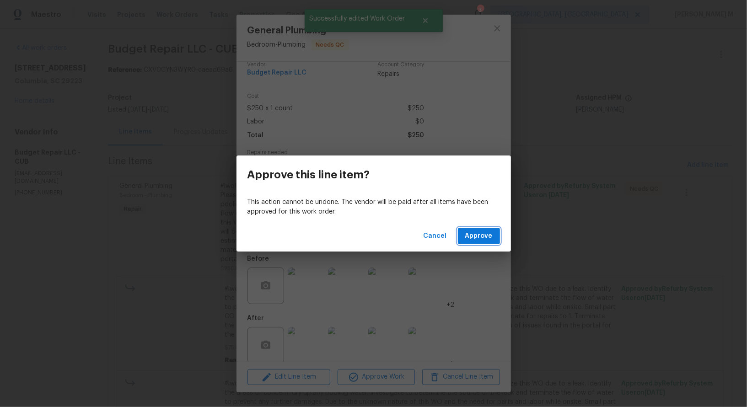
click at [480, 240] on button "Approve" at bounding box center [479, 236] width 42 height 17
